Goal: Task Accomplishment & Management: Complete application form

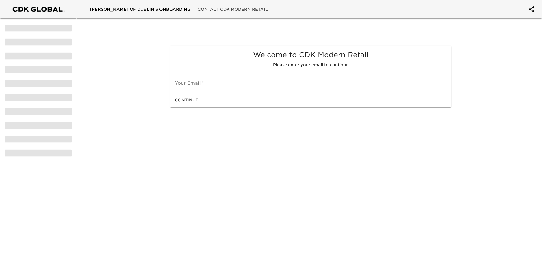
click at [183, 82] on input "text" at bounding box center [311, 83] width 272 height 9
type input "[EMAIL_ADDRESS][DOMAIN_NAME]"
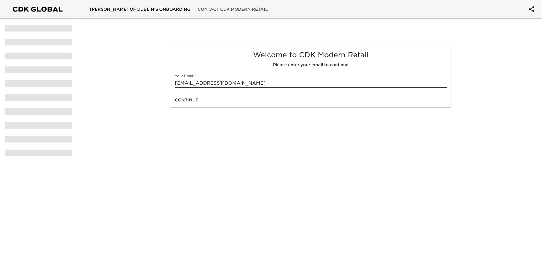
click at [188, 101] on span "Continue" at bounding box center [187, 99] width 24 height 7
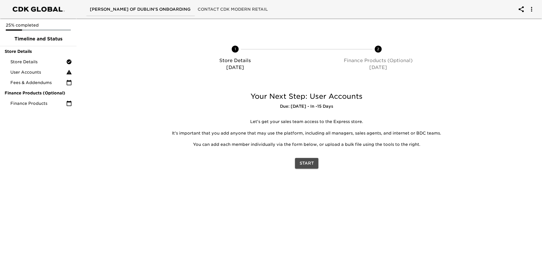
click at [305, 161] on span "Start" at bounding box center [307, 163] width 14 height 7
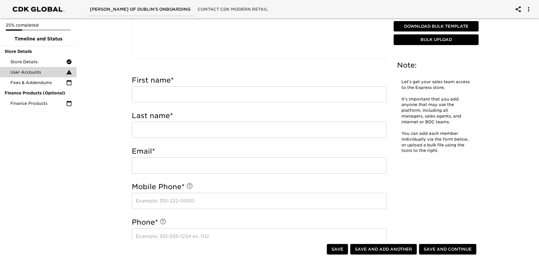
scroll to position [141, 0]
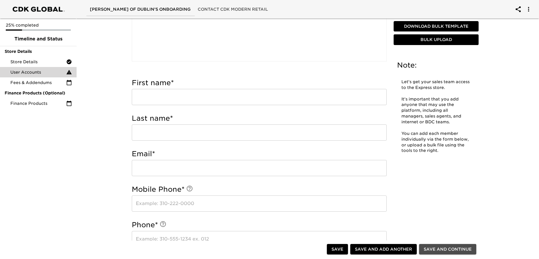
click at [441, 252] on span "Save and Continue" at bounding box center [447, 249] width 48 height 7
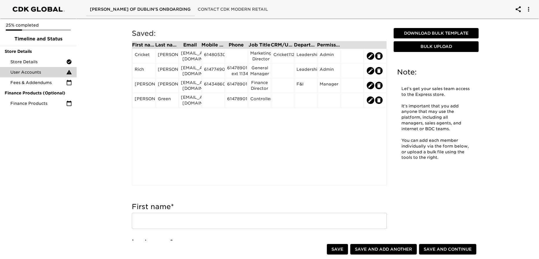
scroll to position [0, 0]
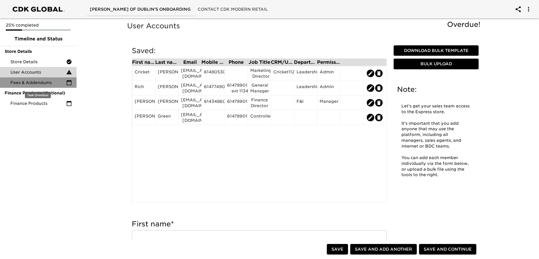
click at [31, 80] on span "Fees & Addendums" at bounding box center [38, 83] width 56 height 6
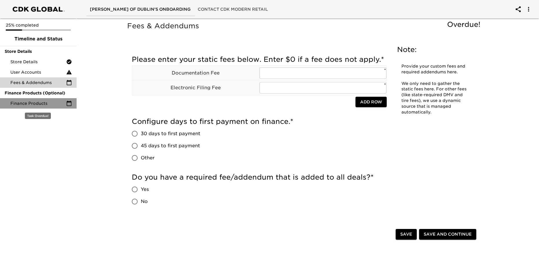
click at [16, 98] on div "Finance Products" at bounding box center [38, 103] width 77 height 10
